Goal: Find specific page/section: Find specific page/section

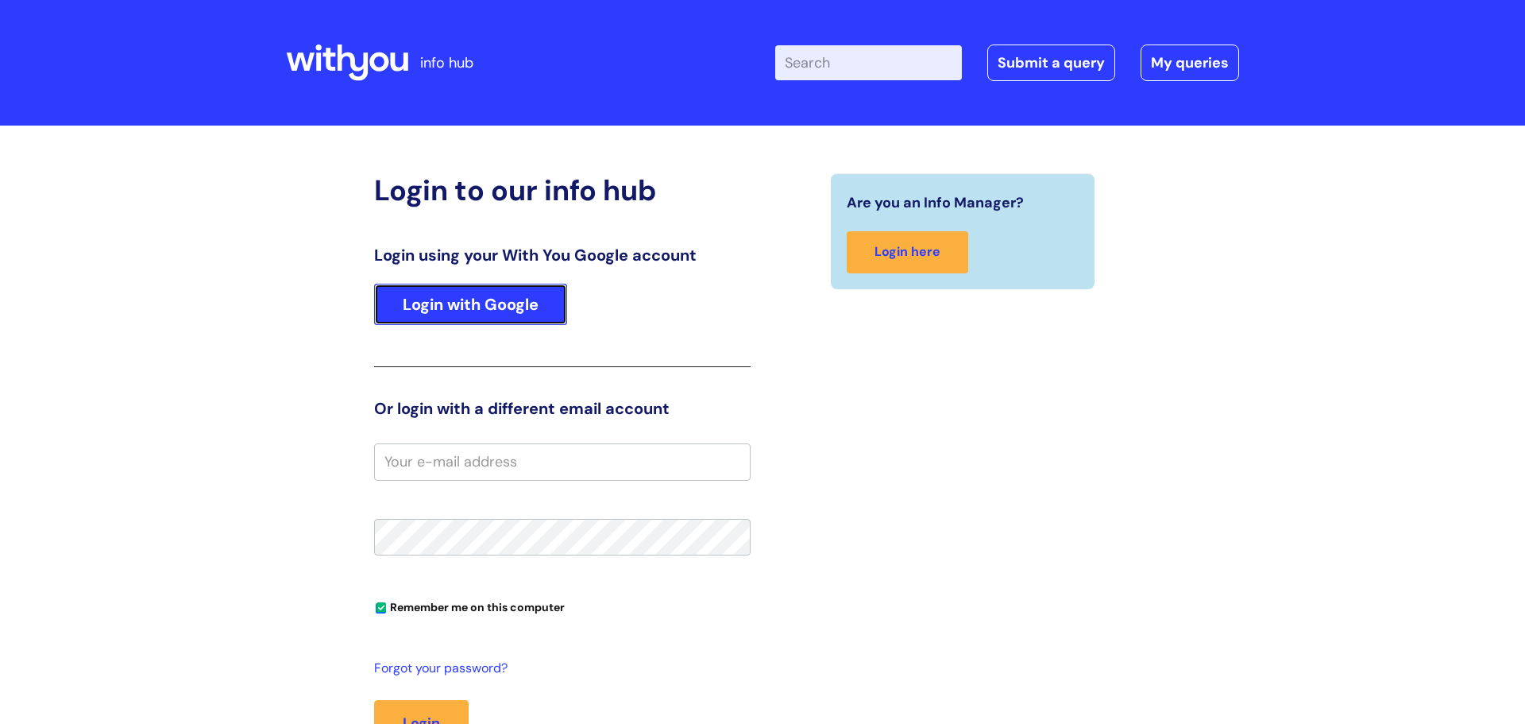
click at [475, 309] on link "Login with Google" at bounding box center [470, 304] width 193 height 41
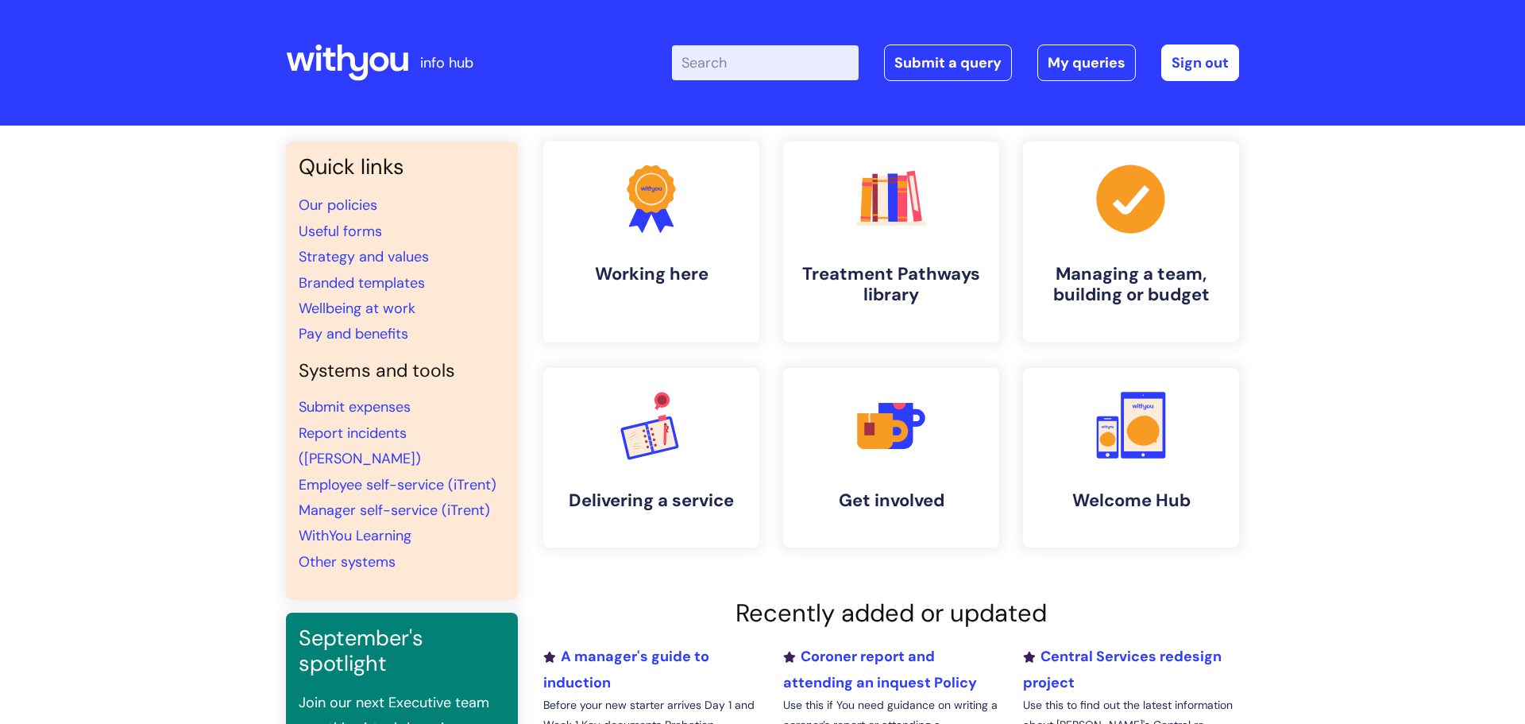
click at [767, 68] on input "Enter your search term here..." at bounding box center [765, 62] width 187 height 35
type input "internal"
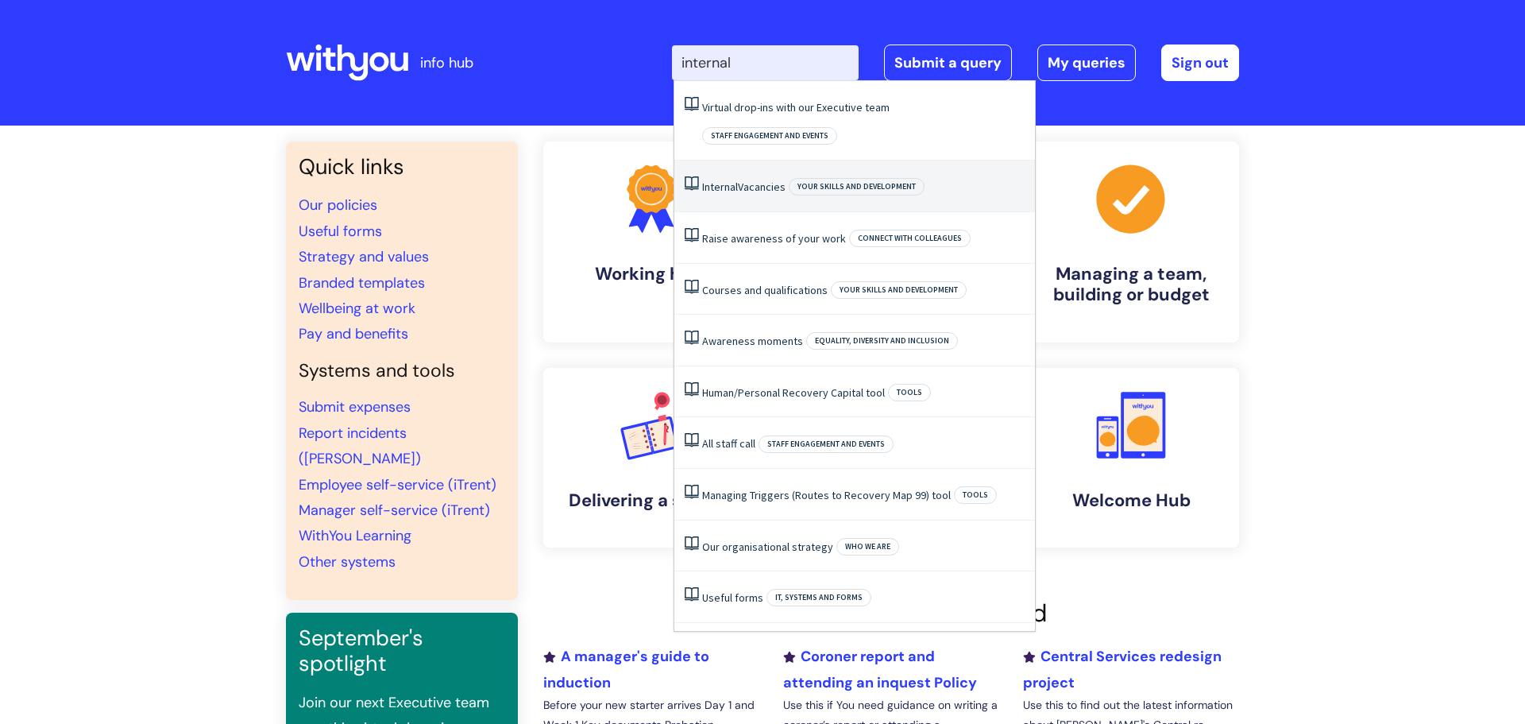
click at [761, 166] on li "Internal Vacancies Your skills and development" at bounding box center [854, 186] width 361 height 52
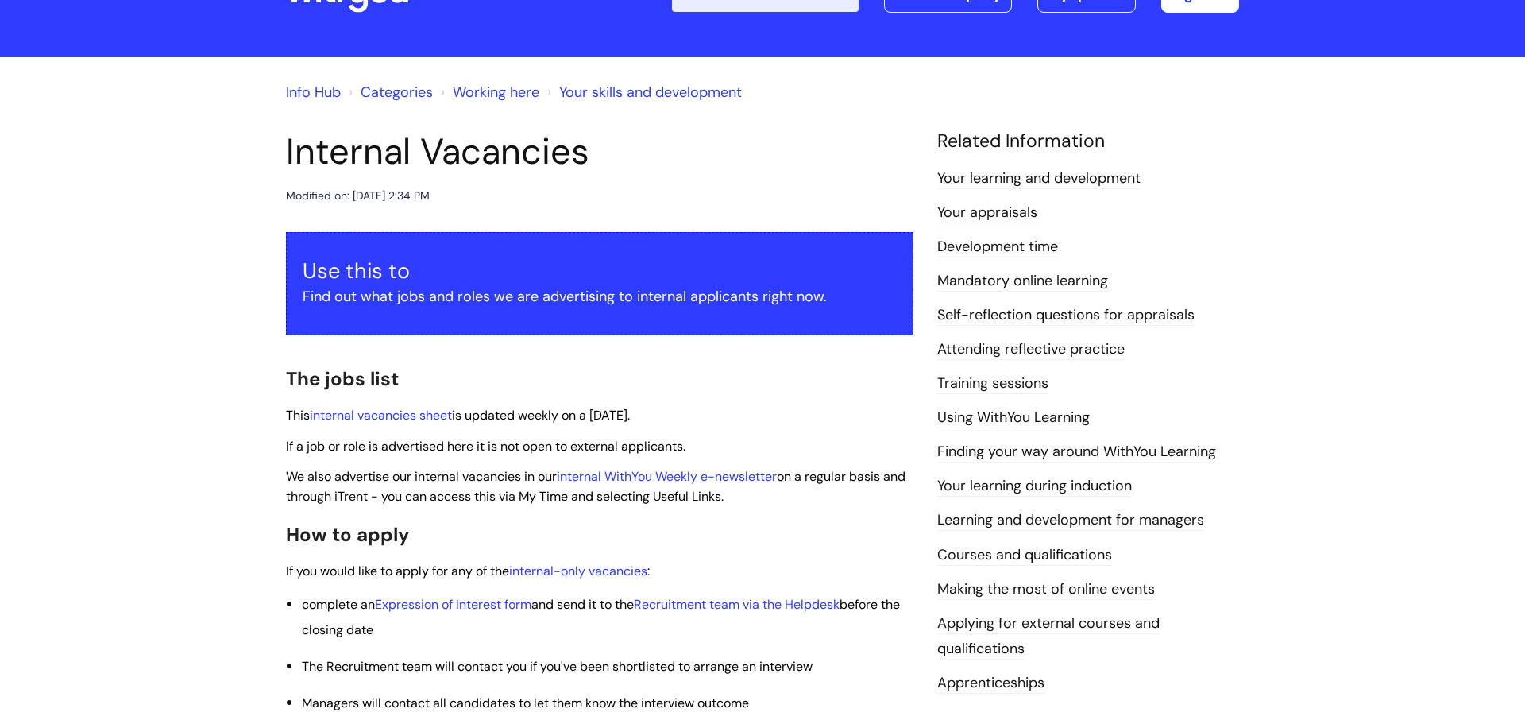
scroll to position [88, 0]
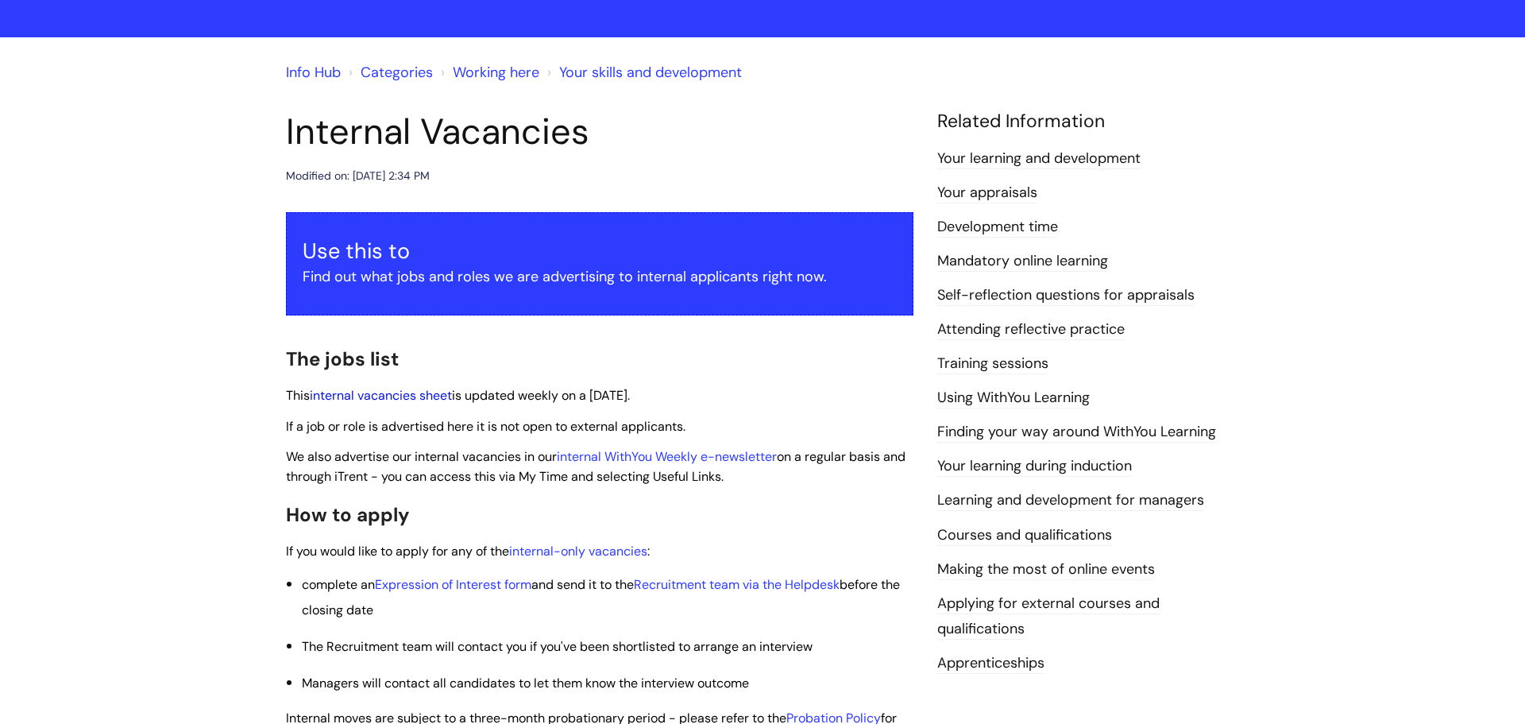
click at [410, 397] on link "internal vacancies sheet" at bounding box center [381, 395] width 142 height 17
